Goal: Information Seeking & Learning: Learn about a topic

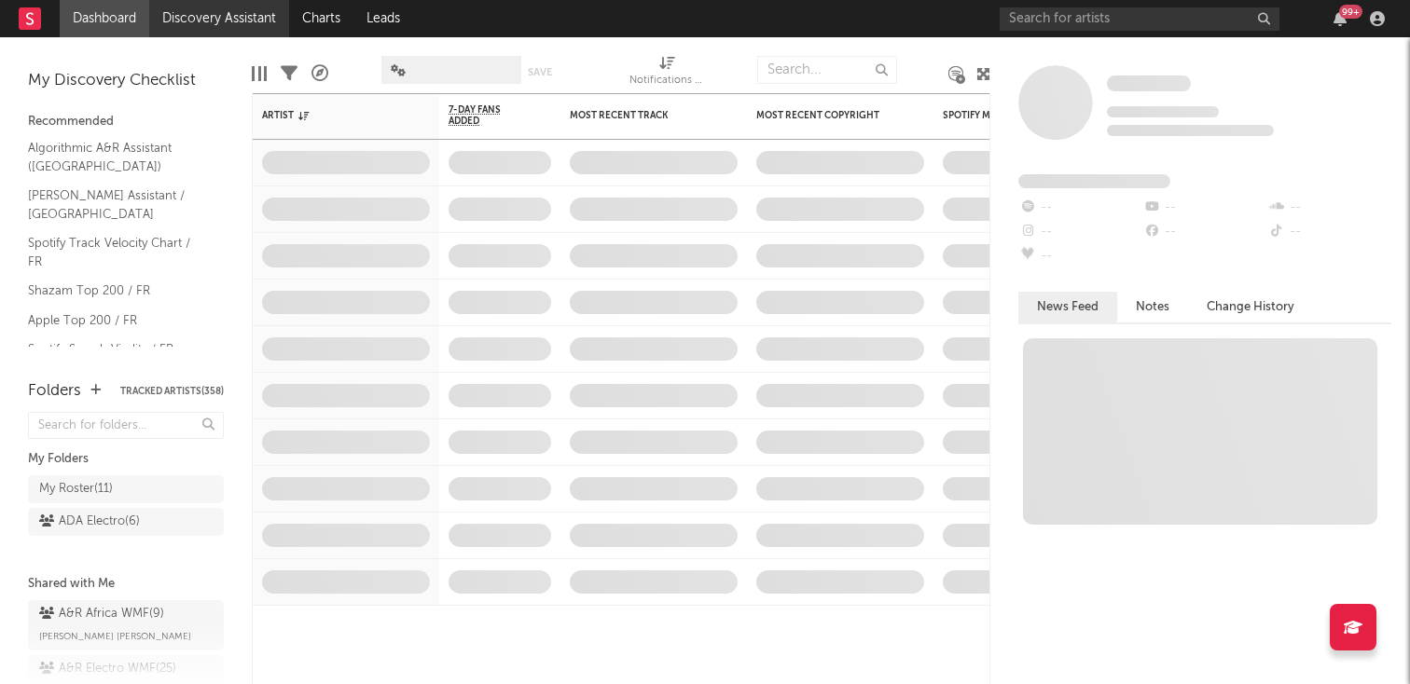
click at [201, 4] on link "Discovery Assistant" at bounding box center [219, 18] width 140 height 37
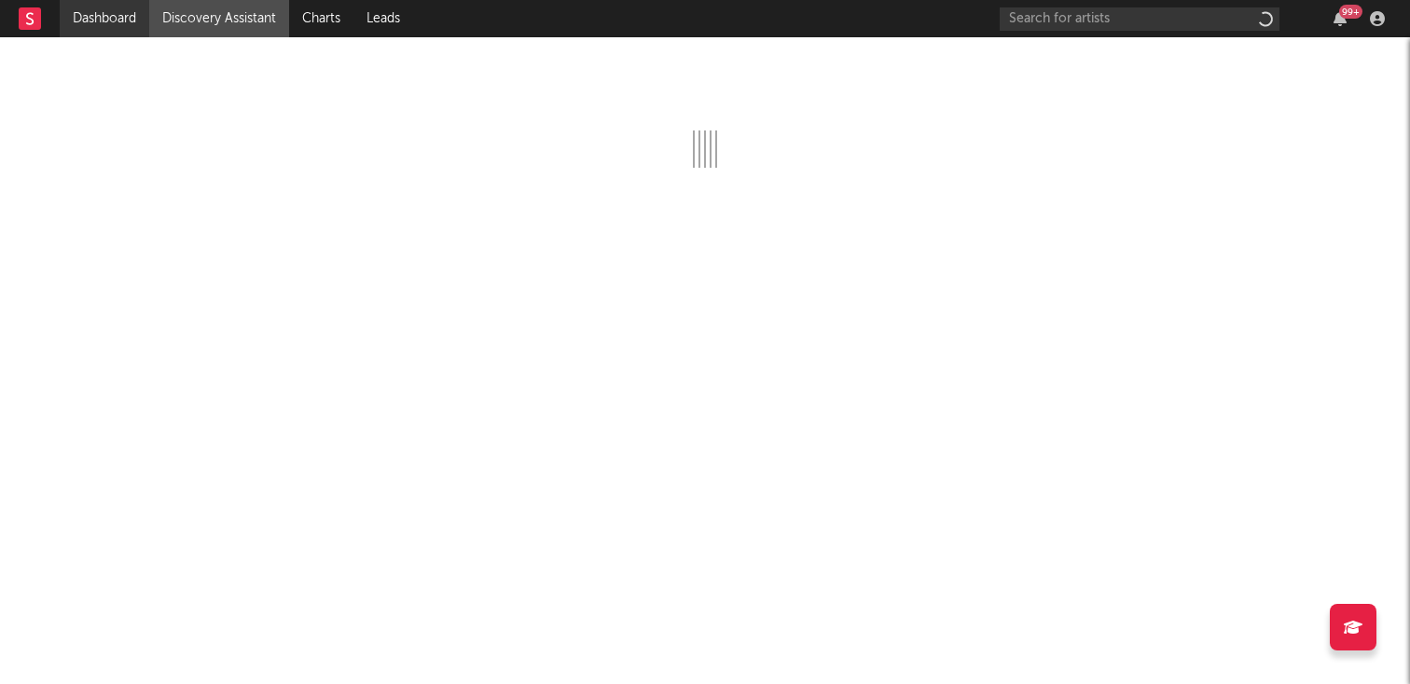
click at [149, 6] on link "Dashboard" at bounding box center [104, 18] width 89 height 37
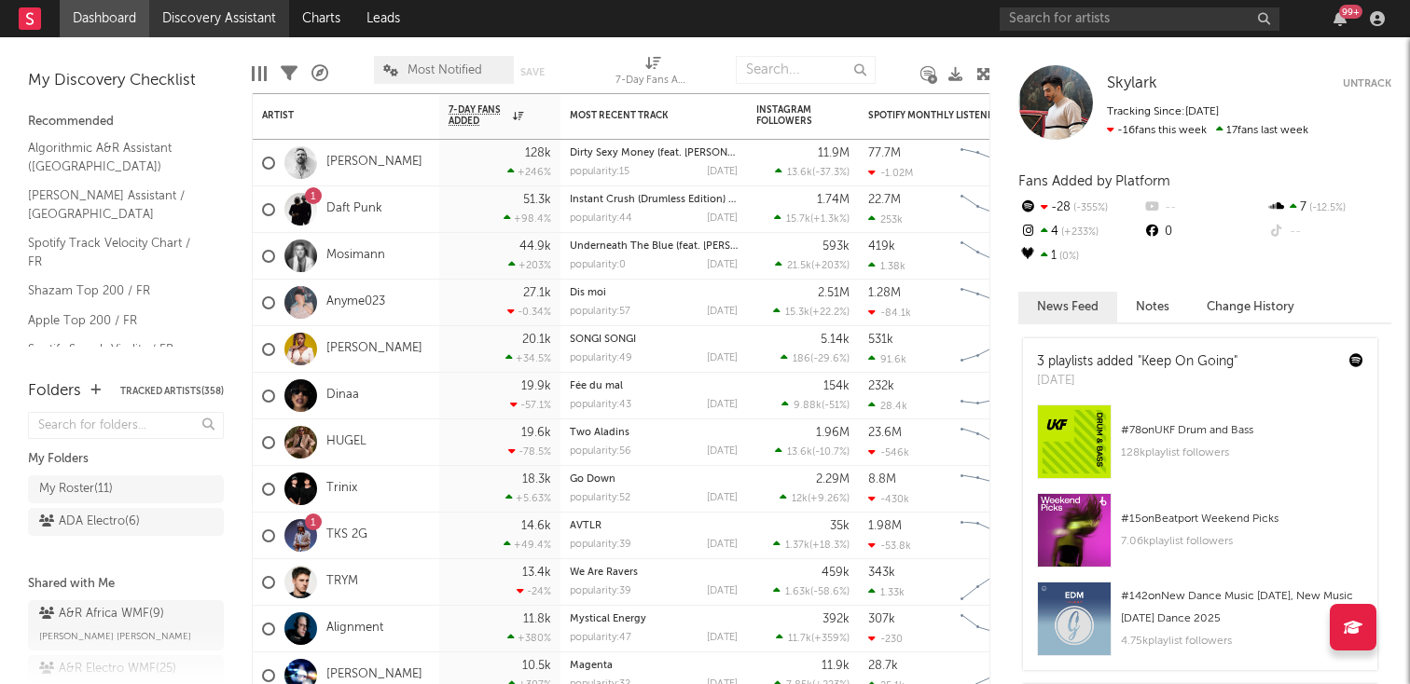
click at [221, 10] on link "Discovery Assistant" at bounding box center [219, 18] width 140 height 37
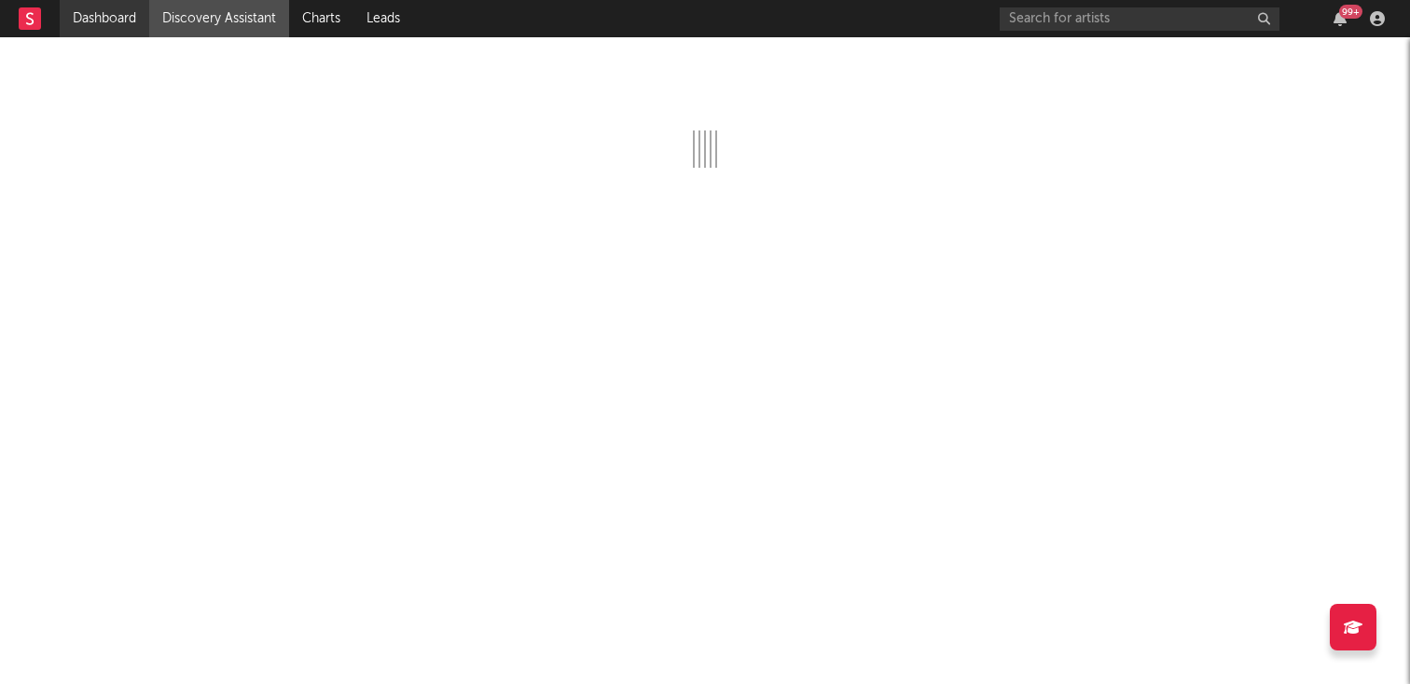
click at [101, 8] on link "Dashboard" at bounding box center [104, 18] width 89 height 37
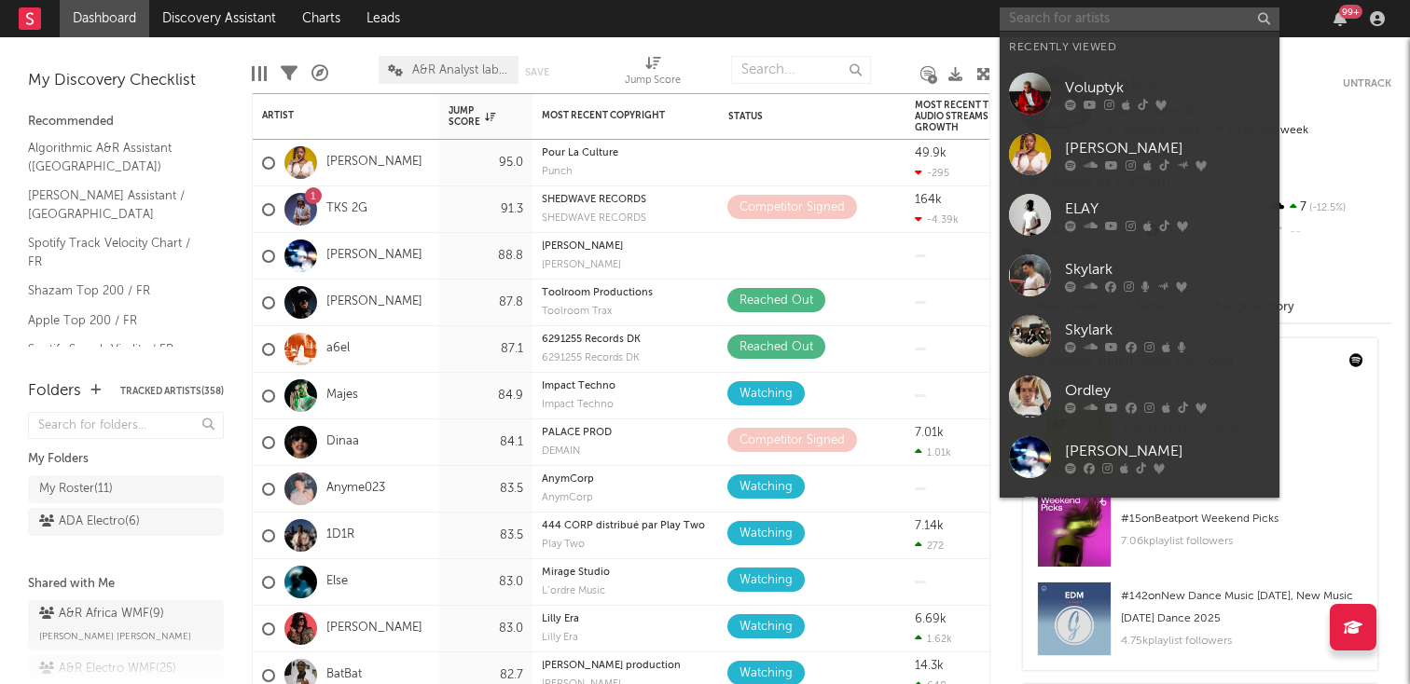
click at [1135, 12] on input "text" at bounding box center [1139, 18] width 280 height 23
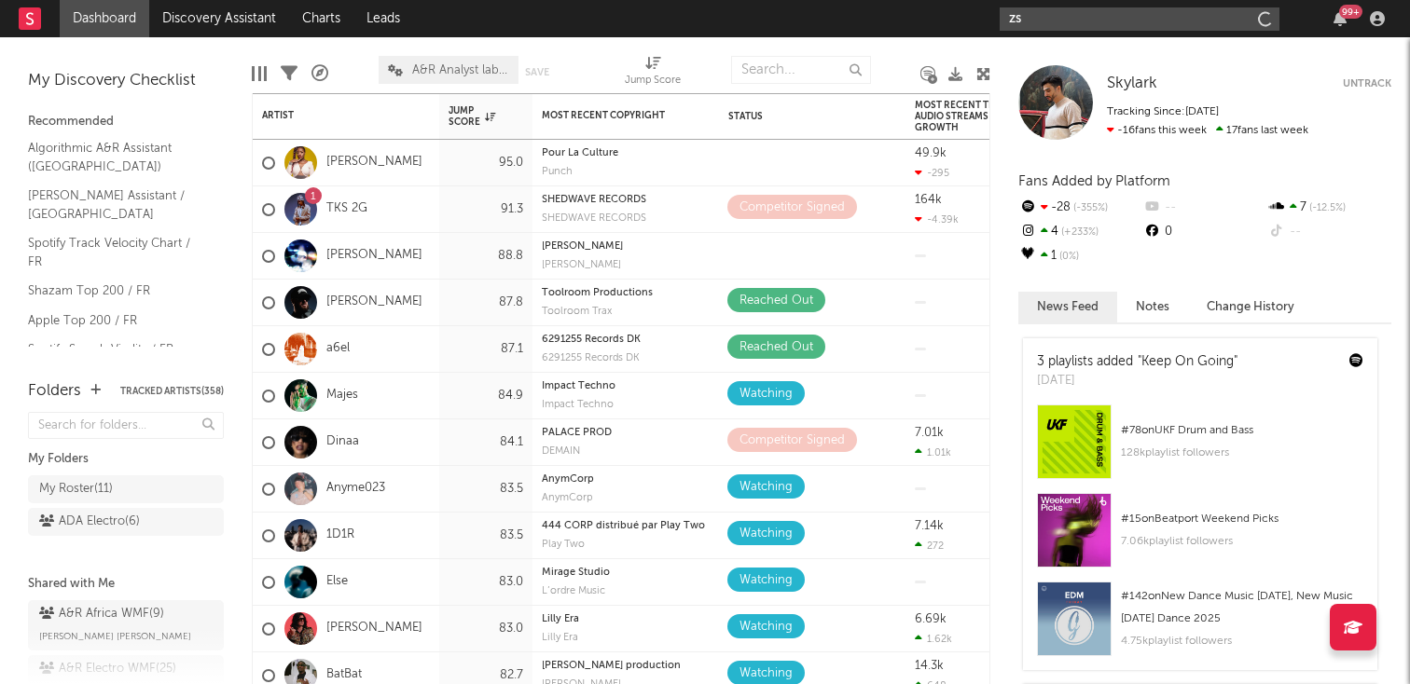
type input "z"
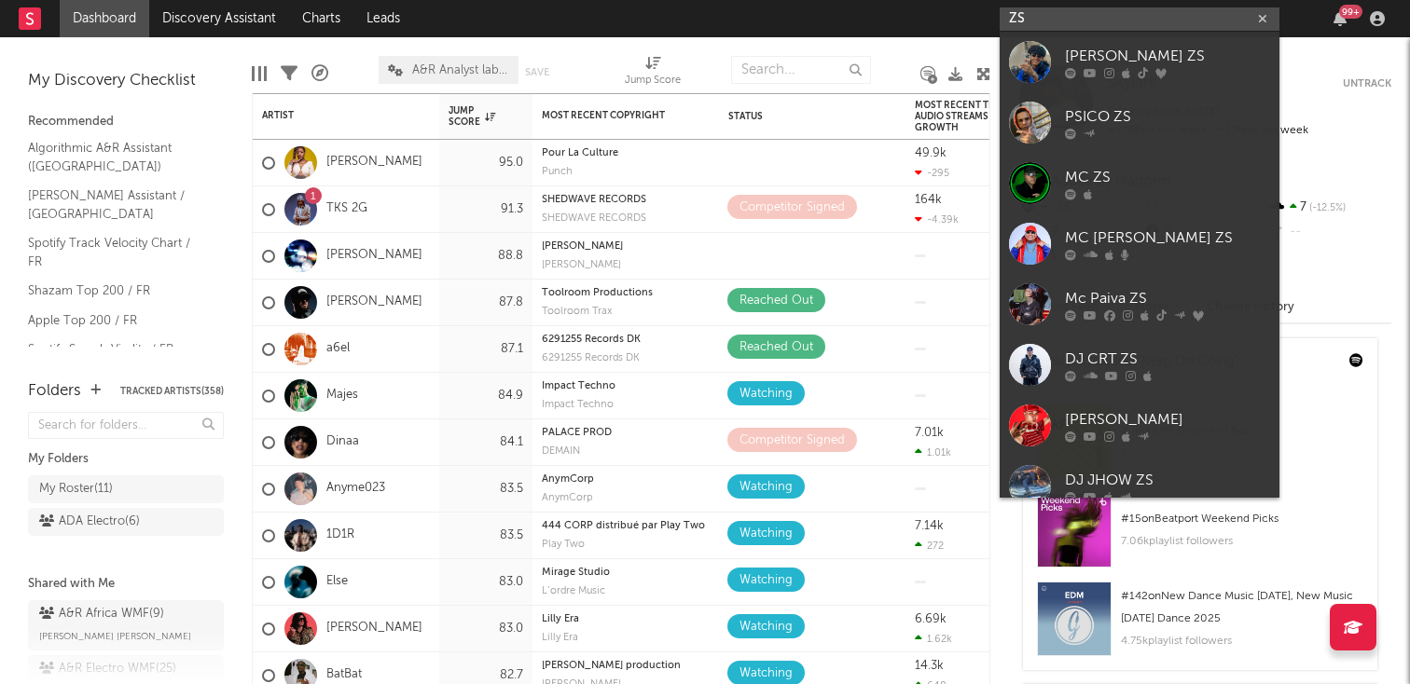
click at [1068, 13] on input "ZS" at bounding box center [1139, 18] width 280 height 23
paste input "[URL][DOMAIN_NAME]"
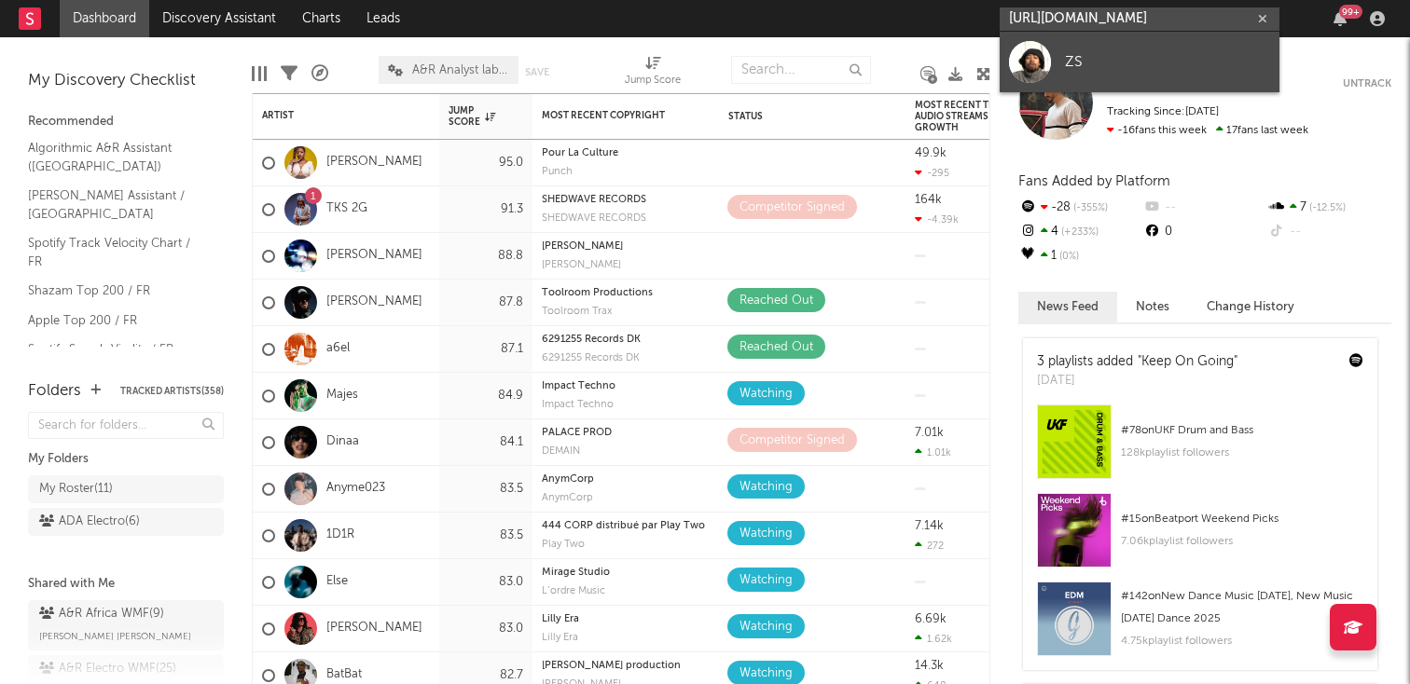
type input "[URL][DOMAIN_NAME]"
click at [1086, 70] on div "ZS" at bounding box center [1167, 61] width 205 height 22
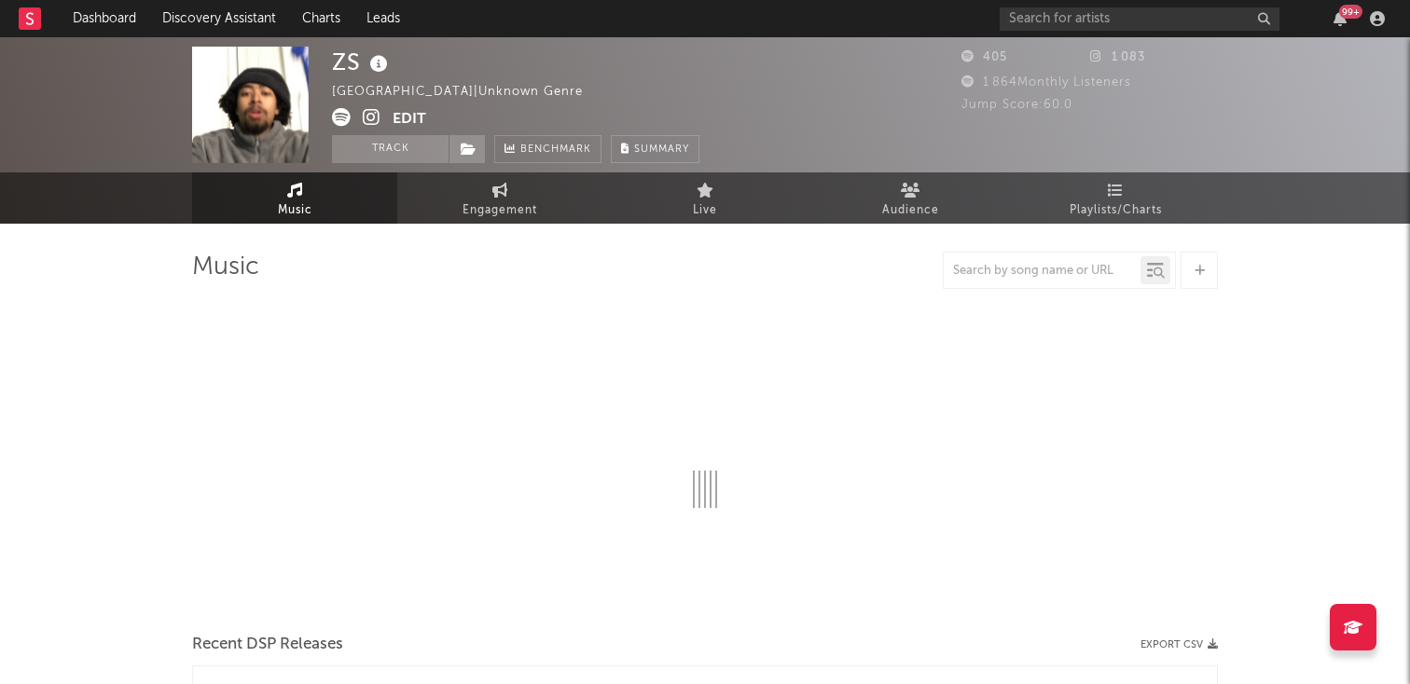
select select "1w"
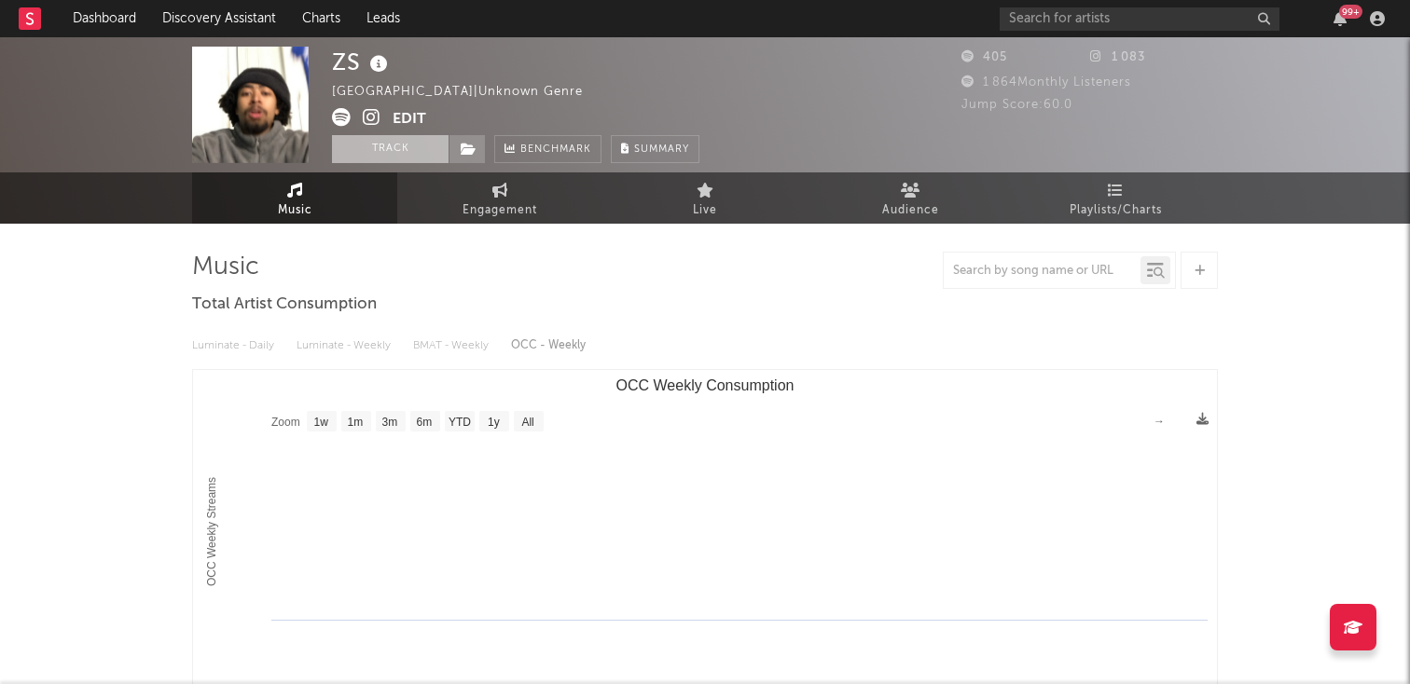
click at [410, 140] on button "Track" at bounding box center [390, 149] width 117 height 28
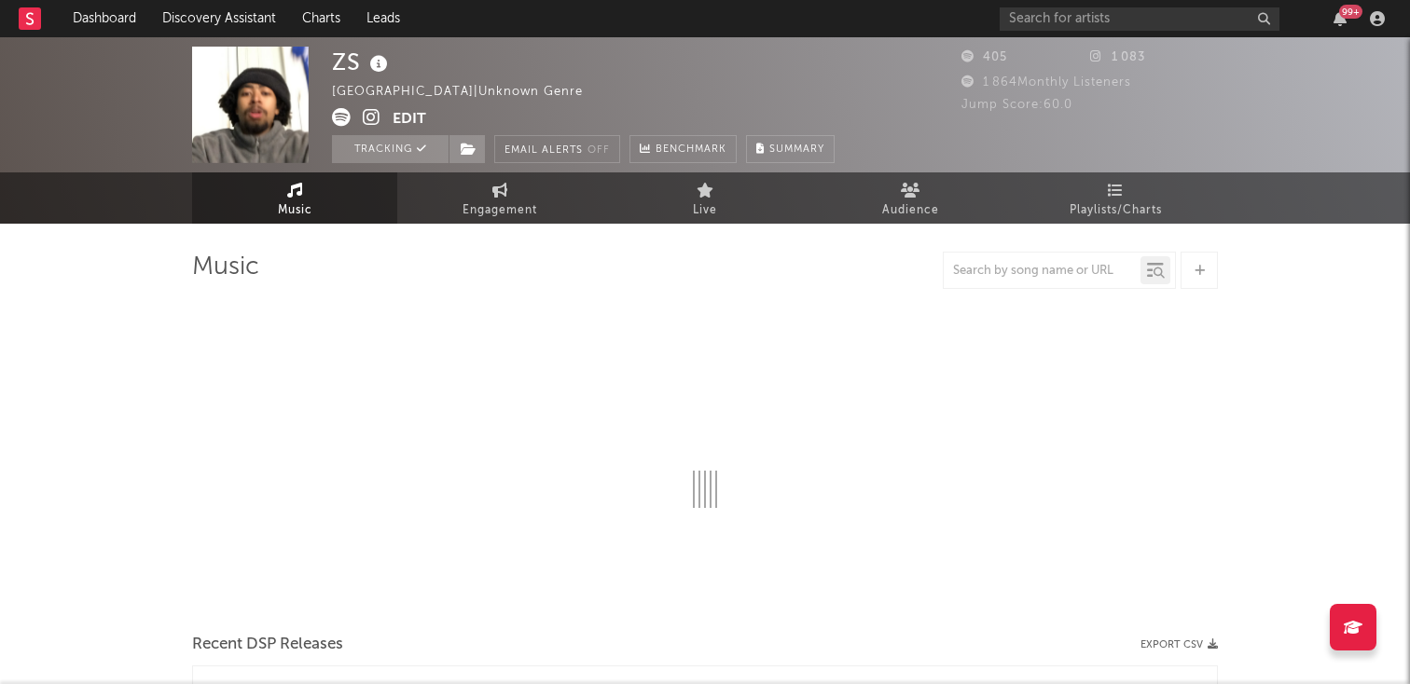
select select "1w"
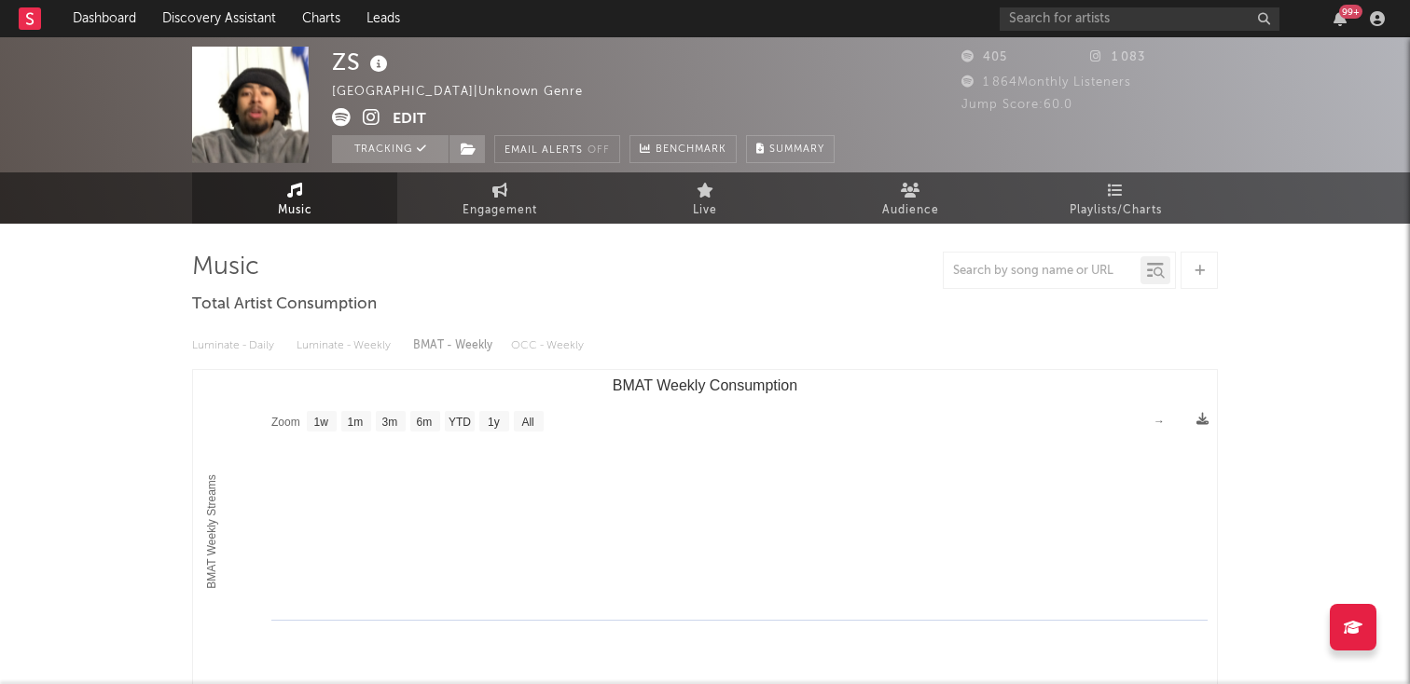
click at [408, 121] on button "Edit" at bounding box center [409, 119] width 34 height 23
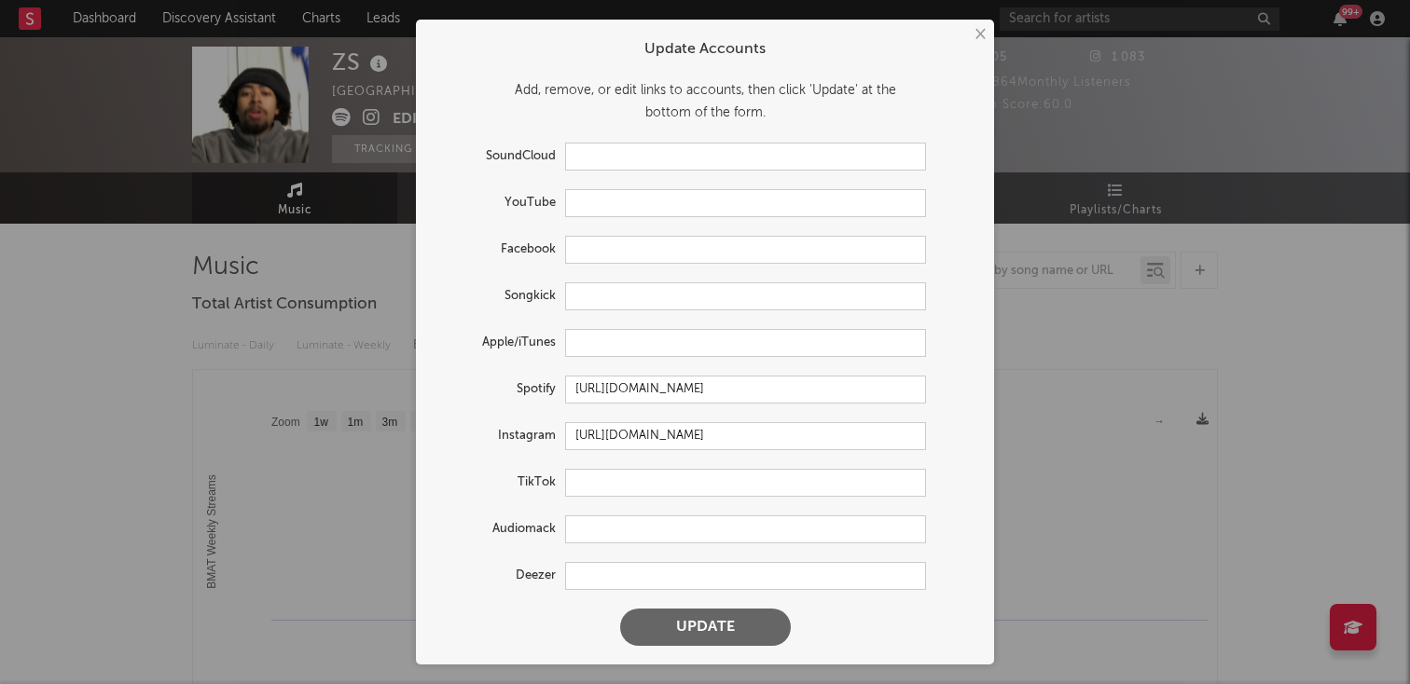
click at [972, 45] on div "Update Accounts" at bounding box center [704, 49] width 541 height 22
click at [966, 34] on form "Update Accounts Add, remove, or edit links to accounts, then click 'Update' at …" at bounding box center [704, 342] width 559 height 626
click at [977, 34] on button "×" at bounding box center [979, 34] width 21 height 21
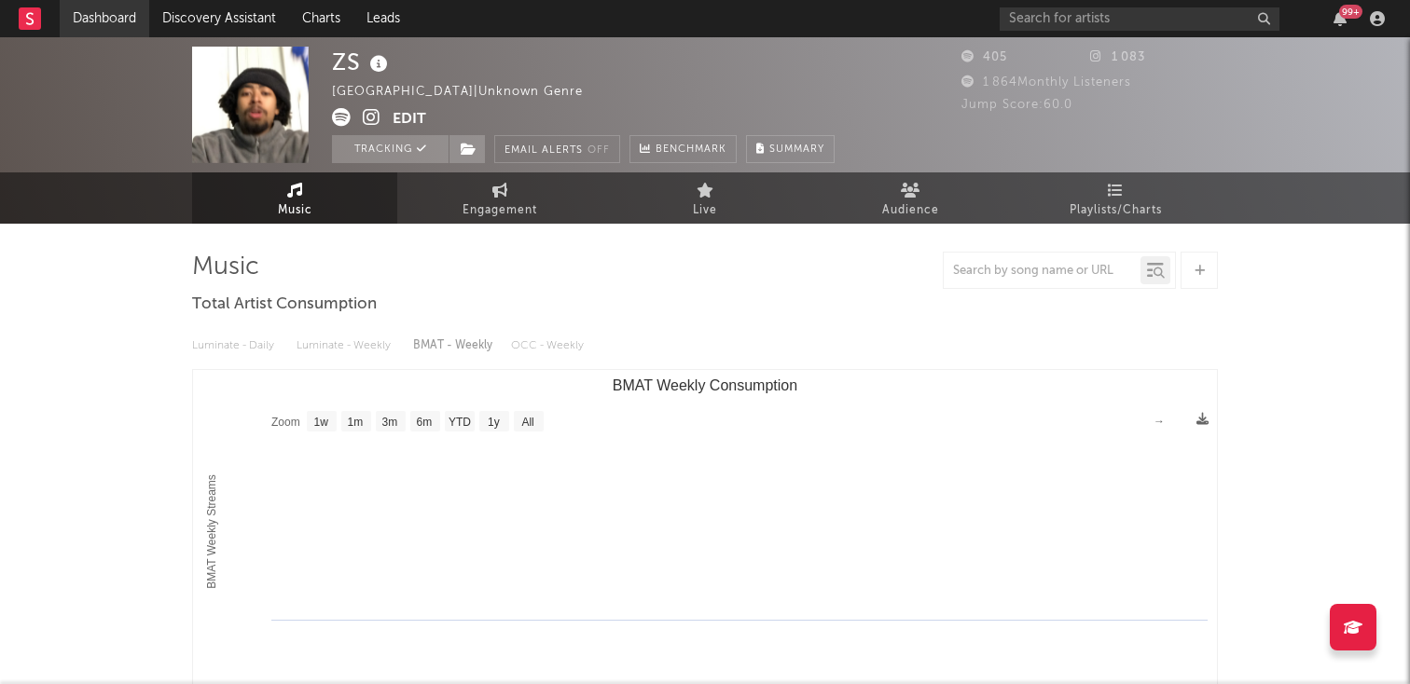
click at [97, 22] on link "Dashboard" at bounding box center [104, 18] width 89 height 37
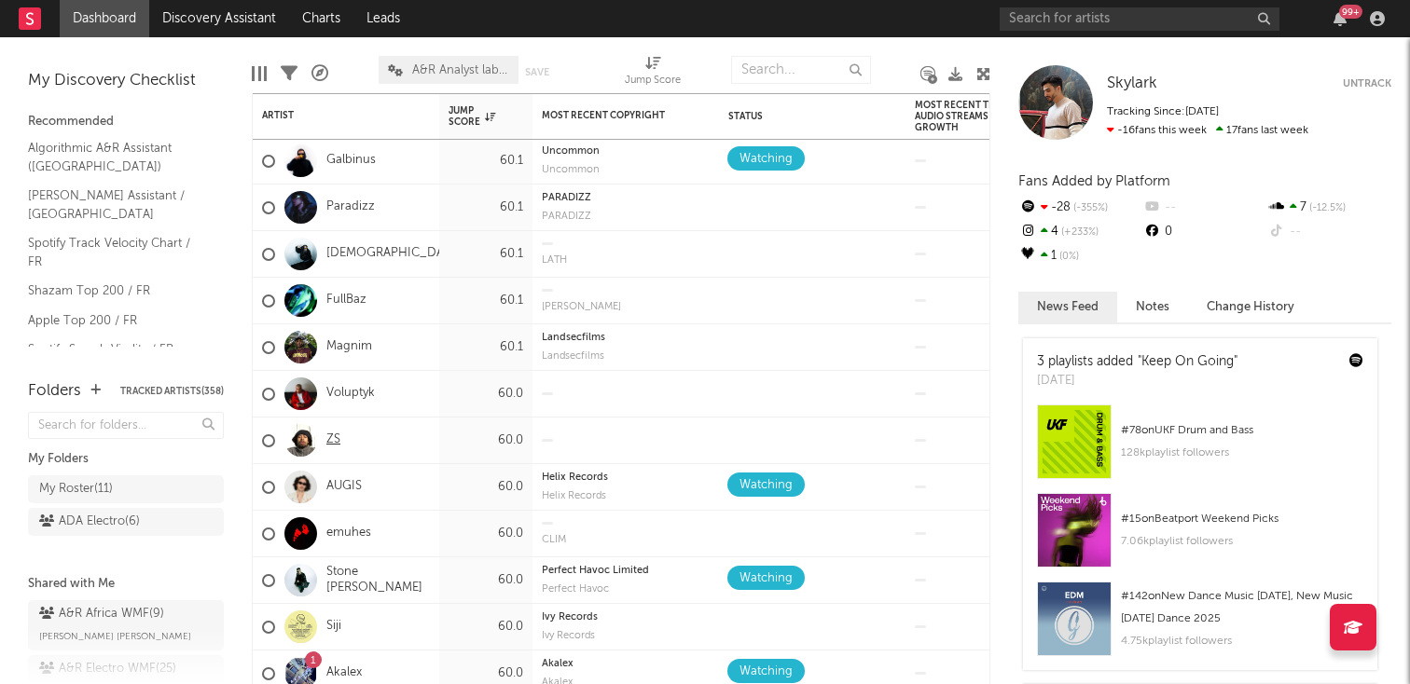
click at [336, 433] on link "ZS" at bounding box center [333, 441] width 14 height 16
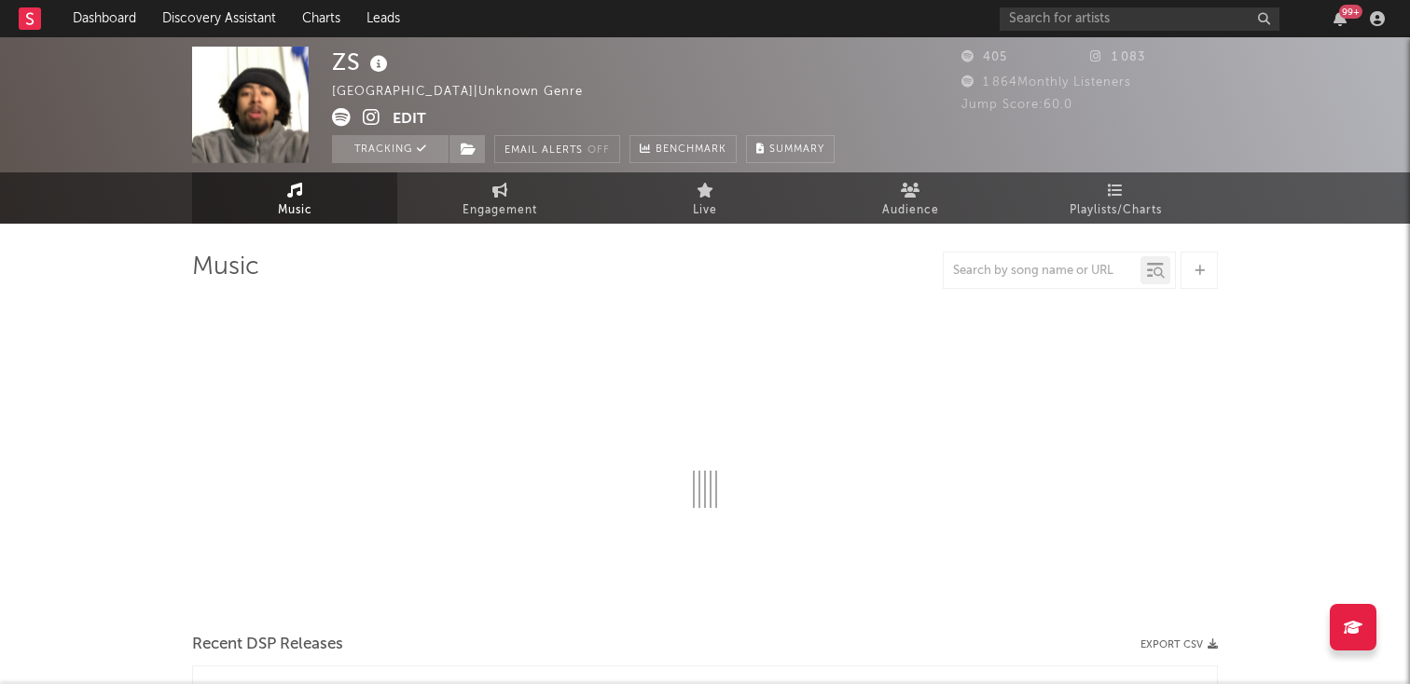
select select "1w"
